Goal: Task Accomplishment & Management: Use online tool/utility

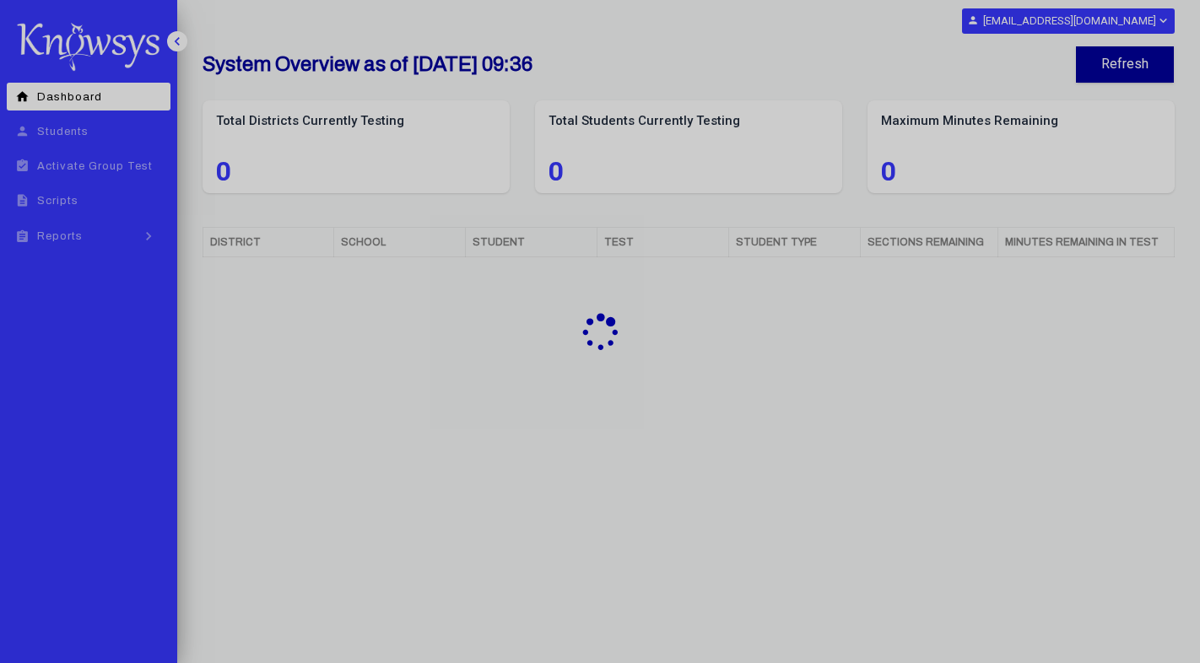
select select "**"
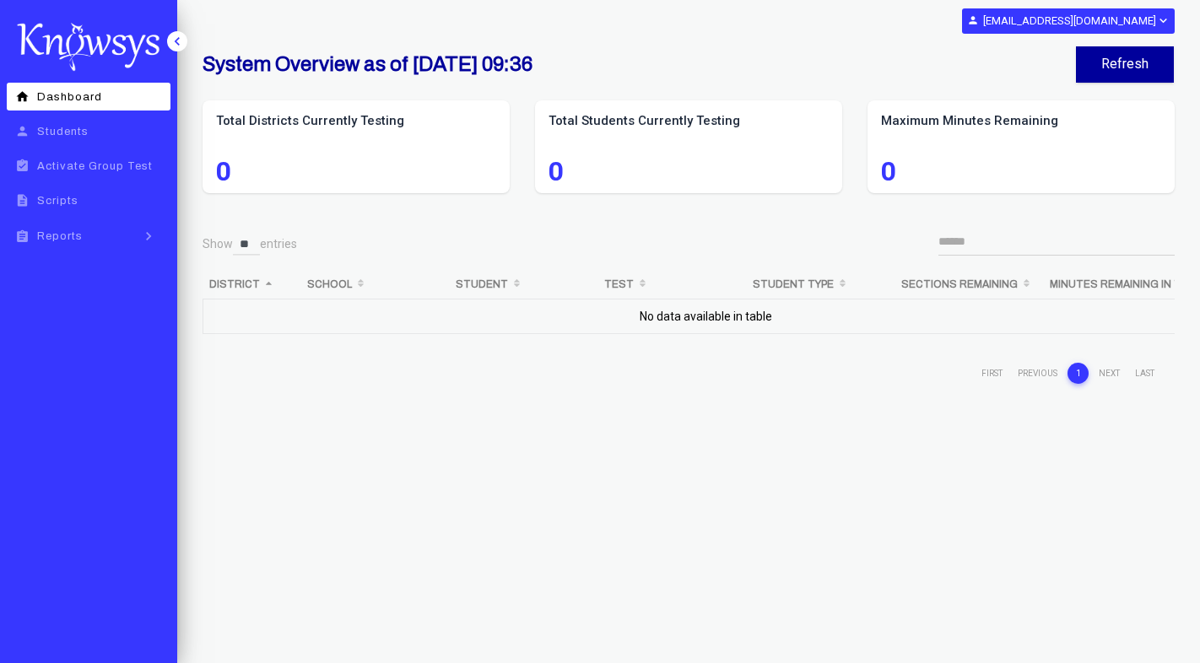
click at [460, 397] on div "Show ** ** ** *** entries District School Student Test Student Type Sections Re…" at bounding box center [688, 505] width 972 height 557
click at [87, 235] on link "assignment Reports keyboard_arrow_right" at bounding box center [89, 236] width 164 height 30
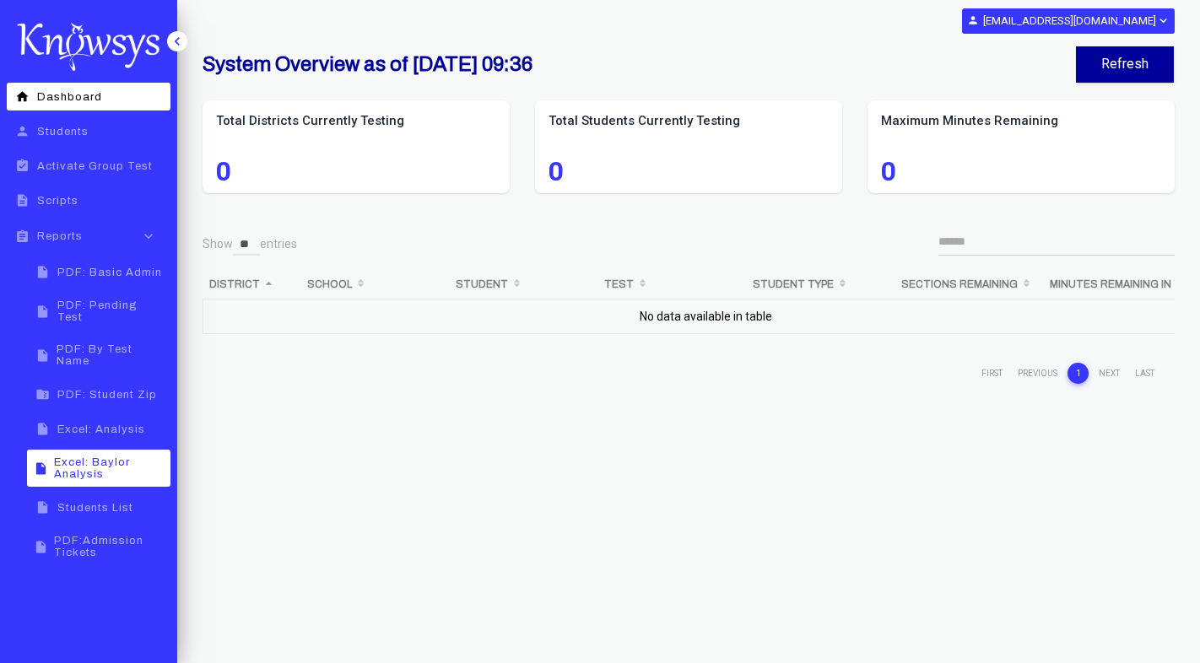
click at [126, 463] on span "Excel: Baylor Analysis" at bounding box center [109, 468] width 111 height 24
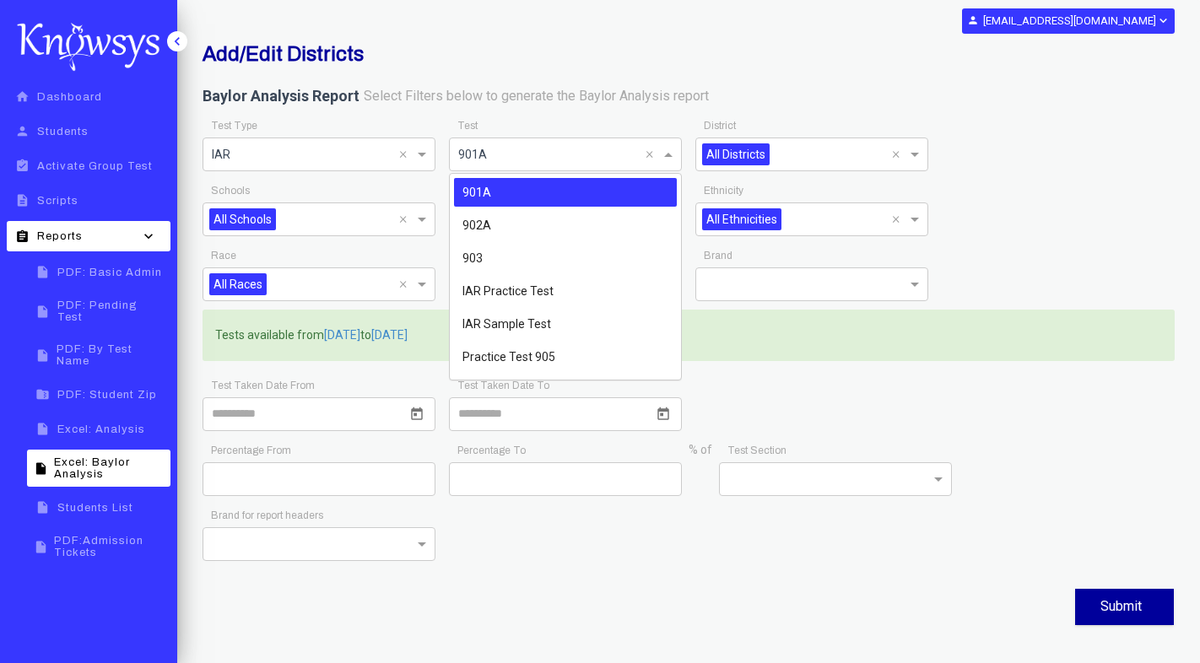
click at [668, 154] on span at bounding box center [670, 154] width 21 height 20
click at [519, 255] on div "903" at bounding box center [565, 258] width 223 height 29
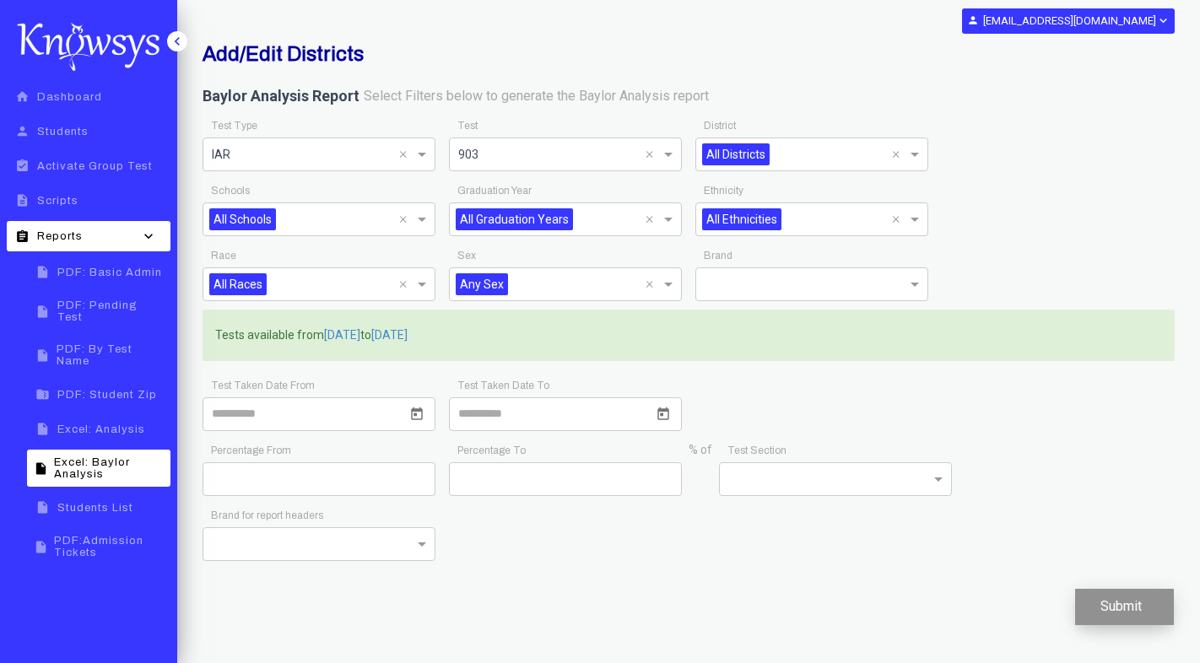
click at [1107, 617] on button "Submit" at bounding box center [1124, 607] width 99 height 36
click at [423, 156] on span at bounding box center [423, 154] width 21 height 20
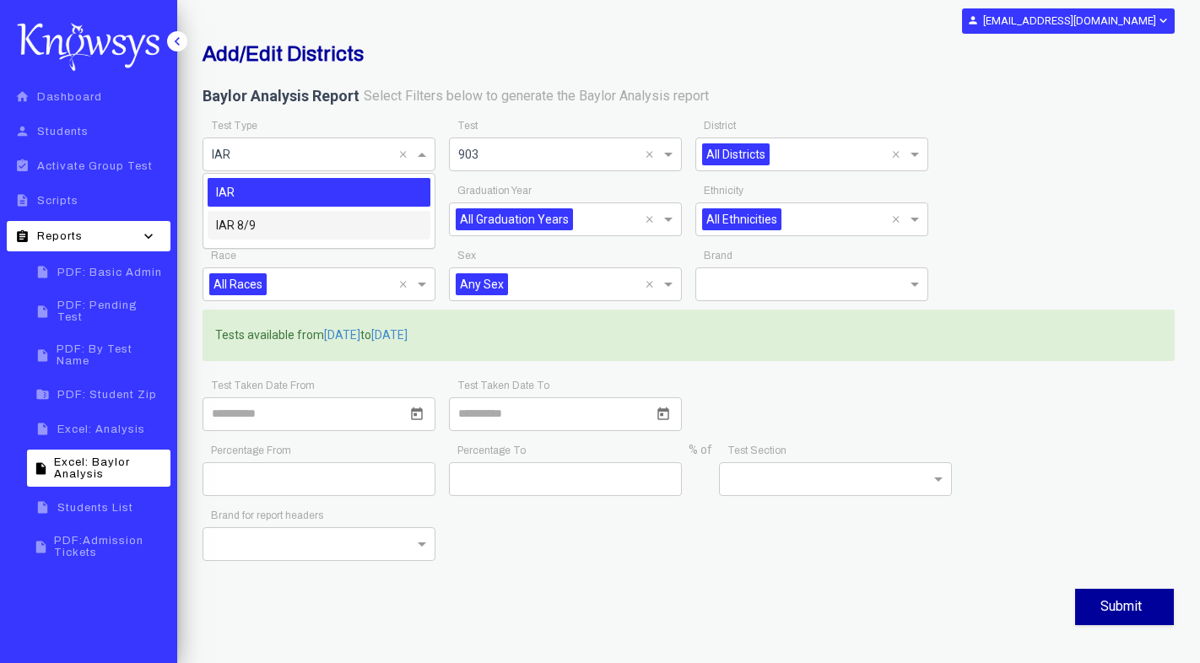
click at [332, 226] on div "IAR 8/9" at bounding box center [319, 225] width 223 height 29
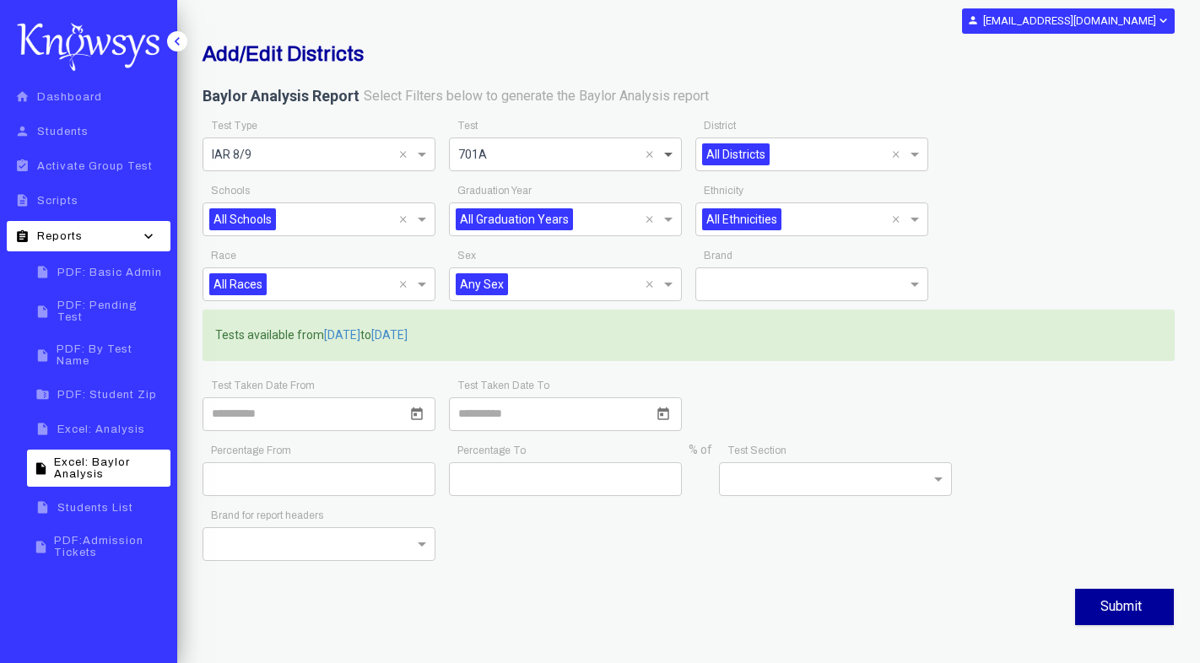
click at [673, 153] on span at bounding box center [670, 154] width 21 height 20
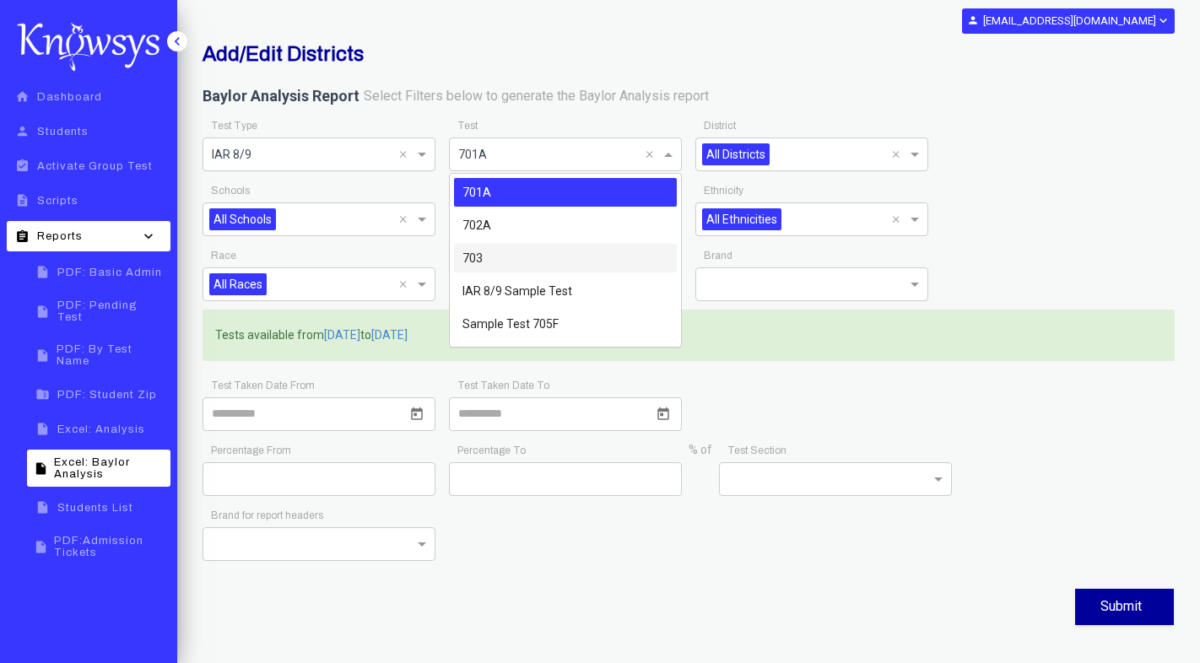
click at [530, 257] on div "703" at bounding box center [565, 258] width 223 height 29
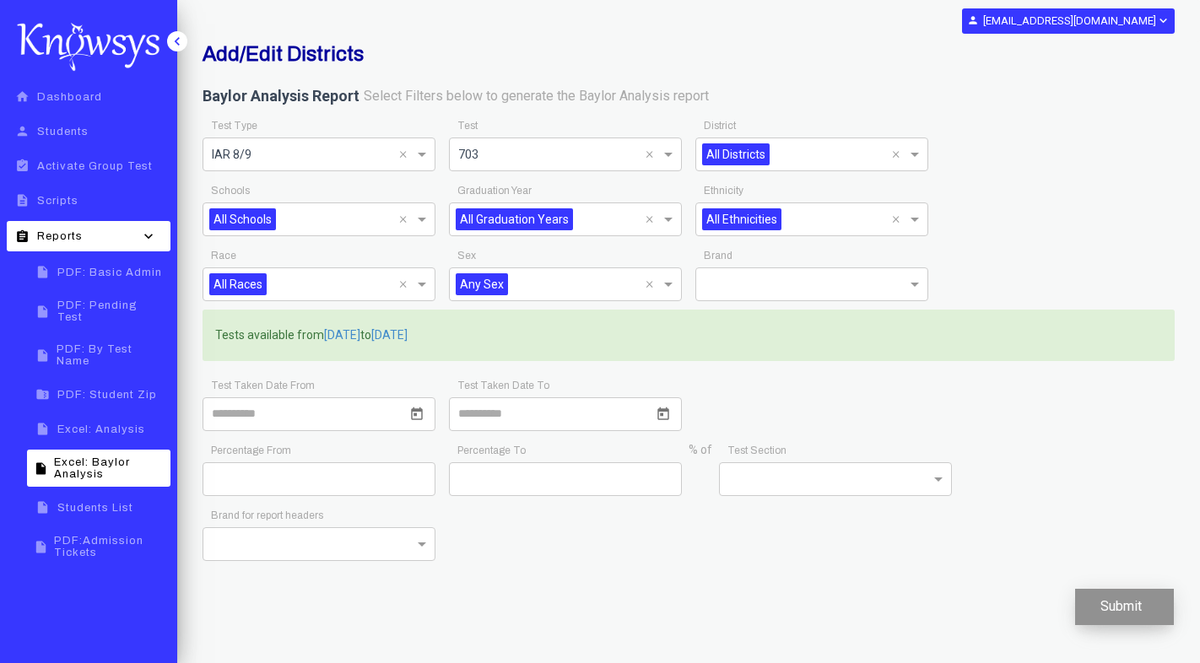
click at [1128, 610] on button "Submit" at bounding box center [1124, 607] width 99 height 36
